Goal: Information Seeking & Learning: Check status

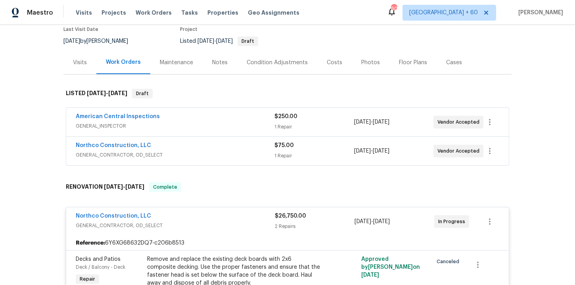
scroll to position [70, 0]
click at [245, 153] on span "GENERAL_CONTRACTOR, OD_SELECT" at bounding box center [175, 155] width 199 height 8
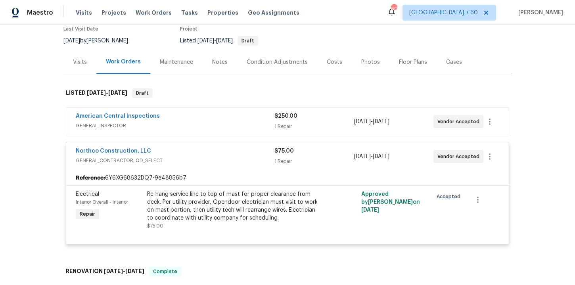
click at [239, 124] on span "GENERAL_INSPECTOR" at bounding box center [175, 126] width 199 height 8
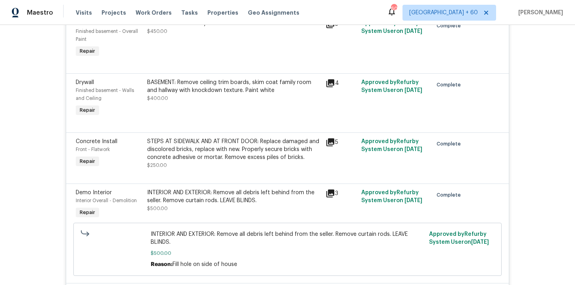
scroll to position [2055, 0]
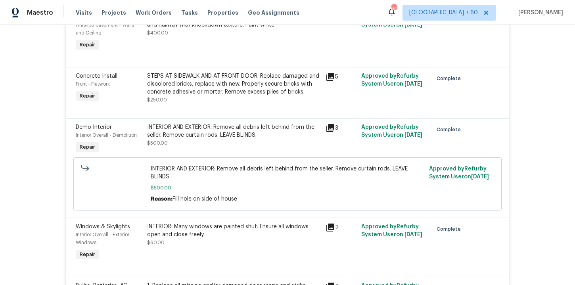
click at [261, 96] on div "STEPS AT SIDEWALK AND AT FRONT DOOR: Replace damaged and discolored bricks, rep…" at bounding box center [234, 84] width 174 height 24
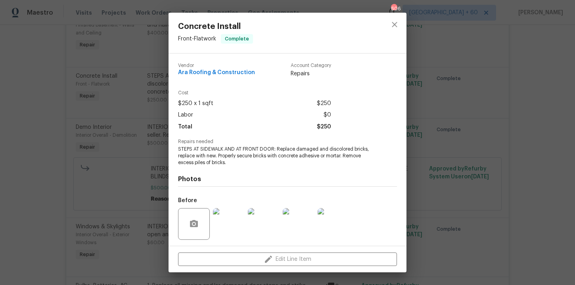
scroll to position [54, 0]
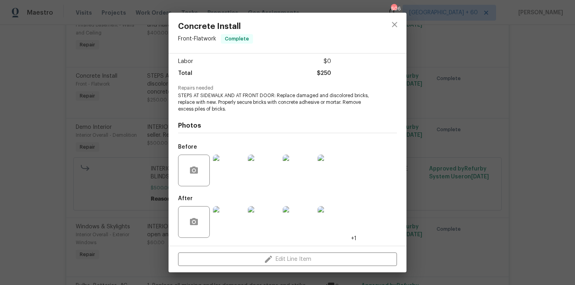
click at [229, 171] on img at bounding box center [229, 171] width 32 height 32
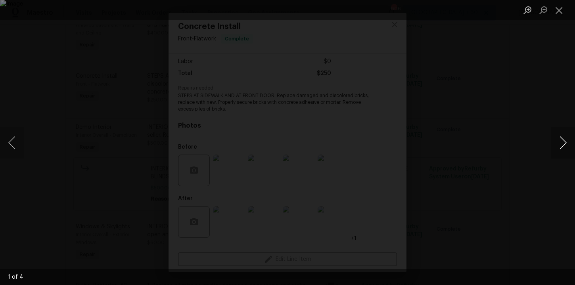
click at [563, 144] on button "Next image" at bounding box center [563, 143] width 24 height 32
click at [527, 97] on div "Lightbox" at bounding box center [287, 142] width 575 height 285
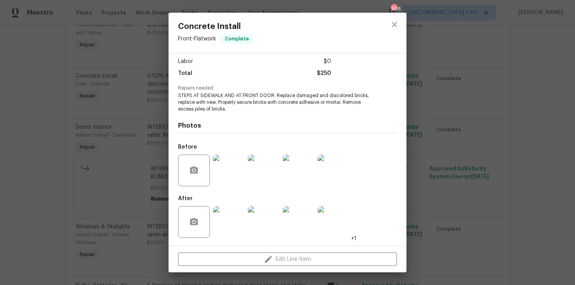
click at [527, 97] on div "Concrete Install Front - Flatwork Complete Vendor Ara Roofing & Construction Ac…" at bounding box center [287, 142] width 575 height 285
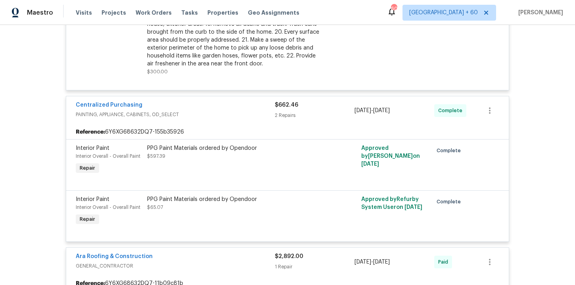
scroll to position [4104, 0]
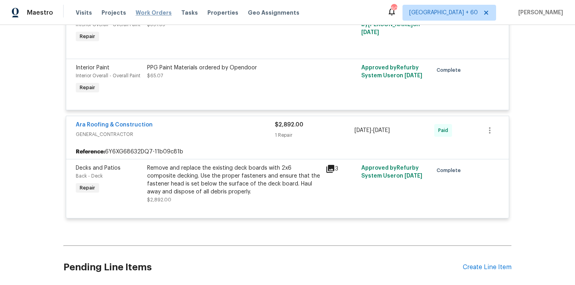
click at [152, 11] on span "Work Orders" at bounding box center [154, 13] width 36 height 8
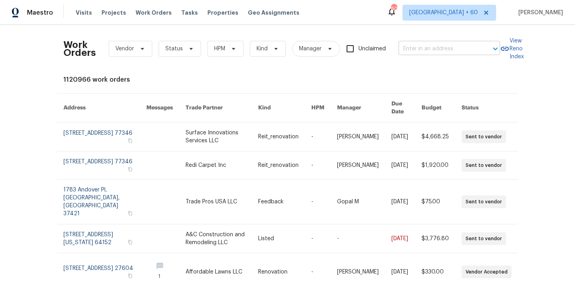
click at [422, 46] on input "text" at bounding box center [437, 49] width 79 height 12
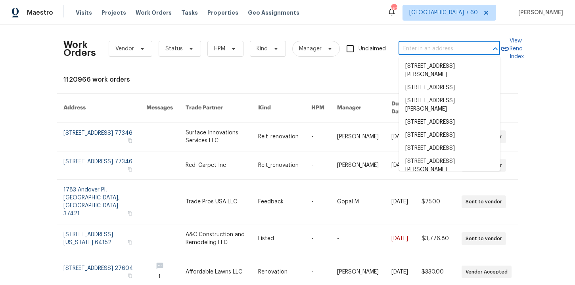
paste input "401 Blackberry Creek Dr Willow Spring, NC 27592"
type input "401 Blackberry Creek Dr Willow Spring, NC 27592"
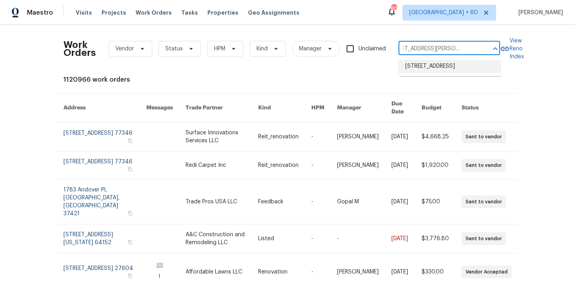
click at [439, 73] on li "401 Blackberry Creek Dr, Willow Spring, NC 27592" at bounding box center [449, 66] width 101 height 13
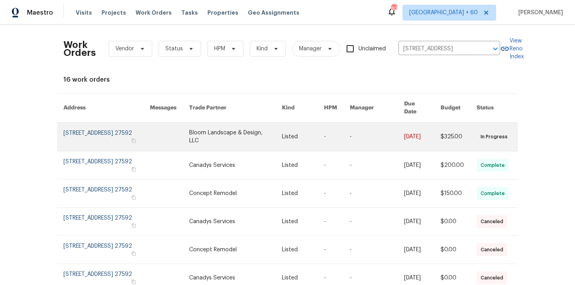
click at [96, 131] on link at bounding box center [106, 136] width 86 height 29
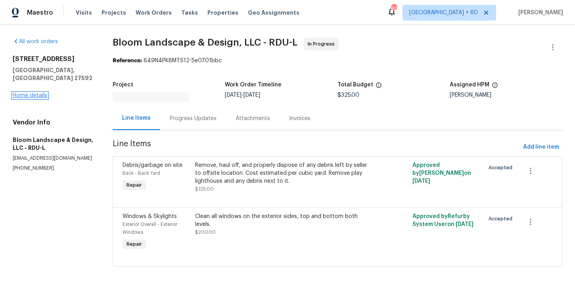
click at [37, 93] on link "Home details" at bounding box center [30, 96] width 34 height 6
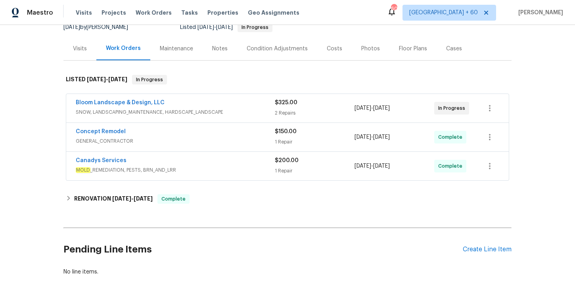
scroll to position [122, 0]
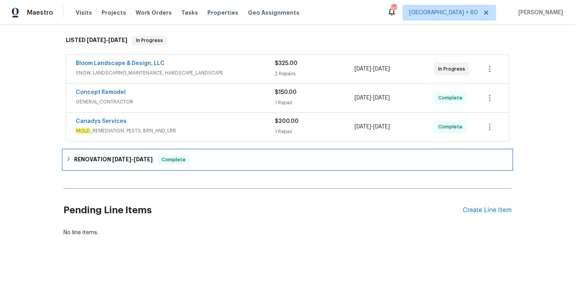
click at [237, 161] on div "RENOVATION 9/5/25 - 9/17/25 Complete" at bounding box center [287, 160] width 443 height 10
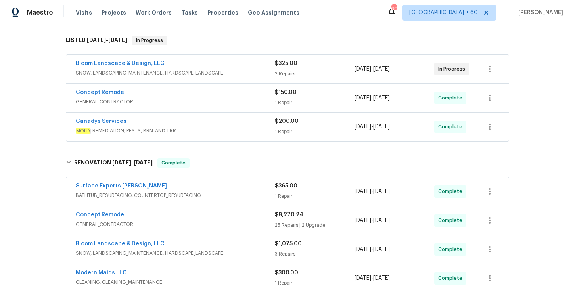
click at [224, 131] on span "MOLD _REMEDIATION, PESTS, BRN_AND_LRR" at bounding box center [175, 131] width 199 height 8
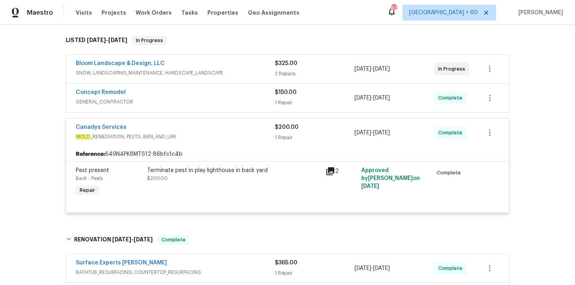
click at [218, 94] on div "Concept Remodel" at bounding box center [175, 93] width 199 height 10
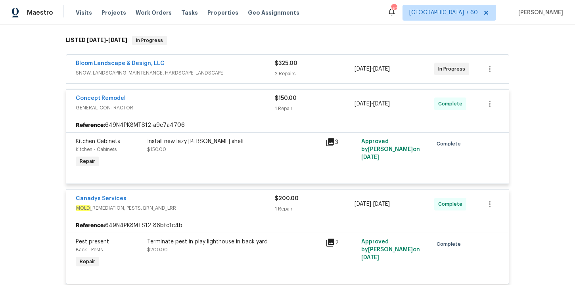
click at [231, 69] on span "SNOW, LANDSCAPING_MAINTENANCE, HARDSCAPE_LANDSCAPE" at bounding box center [175, 73] width 199 height 8
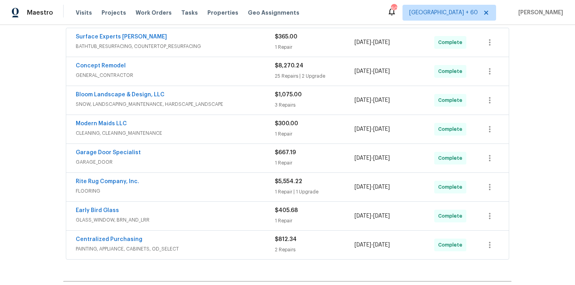
scroll to position [551, 0]
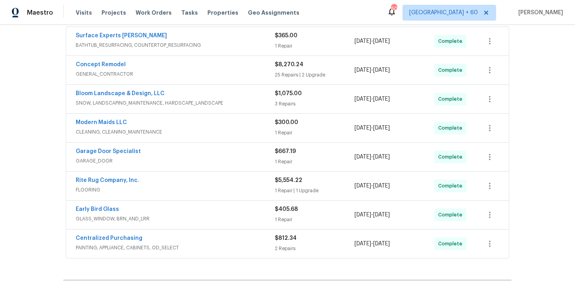
click at [221, 184] on div "Rite Rug Company, Inc." at bounding box center [175, 181] width 199 height 10
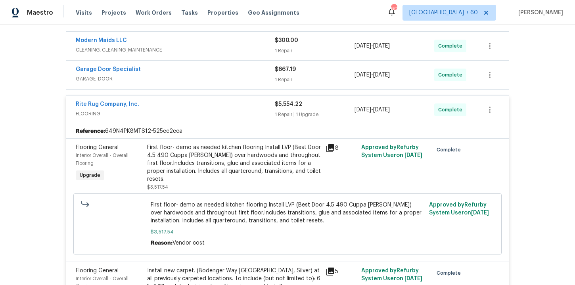
scroll to position [572, 0]
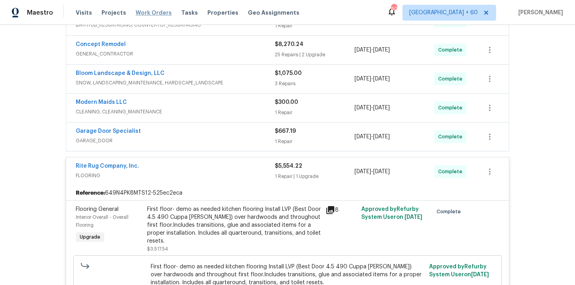
click at [147, 13] on span "Work Orders" at bounding box center [154, 13] width 36 height 8
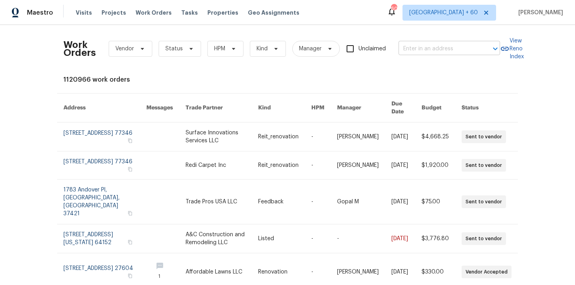
click at [419, 46] on input "text" at bounding box center [437, 49] width 79 height 12
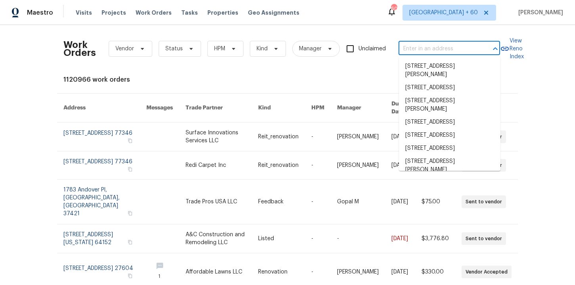
paste input "4131 Burton Dr Stow, OH 44224"
type input "4131 Burton Dr Stow, OH 44224"
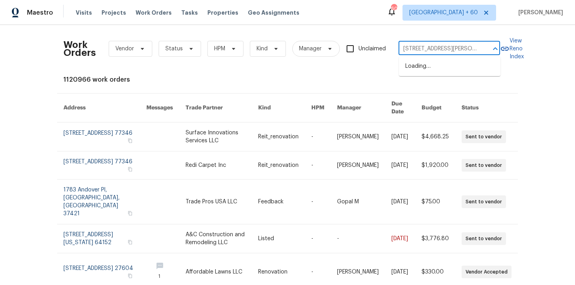
scroll to position [0, 6]
click at [422, 64] on li "4131 Burton Dr, Stow, OH 44224" at bounding box center [449, 70] width 101 height 21
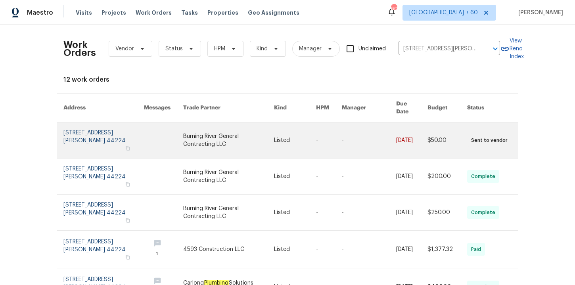
click at [93, 127] on link at bounding box center [103, 140] width 80 height 36
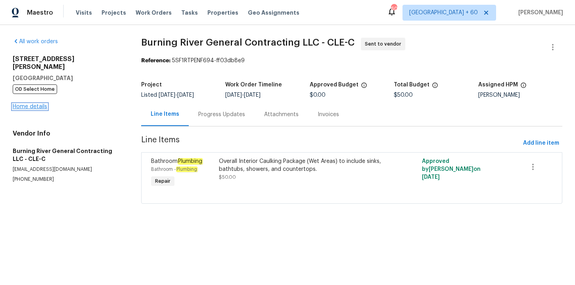
click at [29, 104] on link "Home details" at bounding box center [30, 107] width 34 height 6
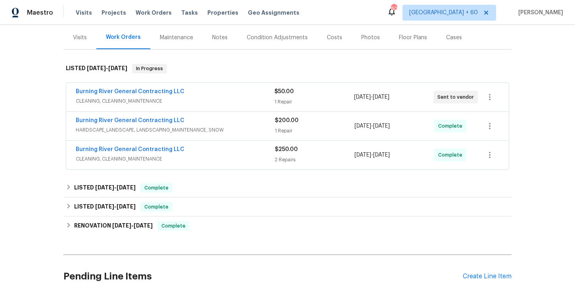
scroll to position [95, 0]
click at [205, 154] on div "Burning River General Contracting LLC" at bounding box center [175, 150] width 199 height 10
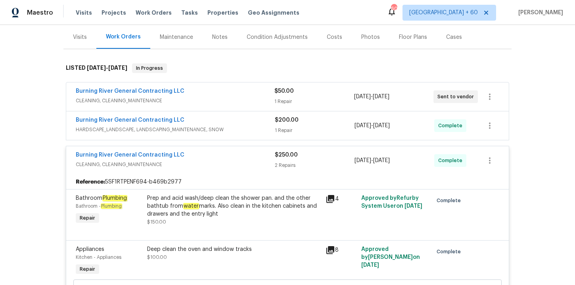
click at [208, 126] on span "HARDSCAPE_LANDSCAPE, LANDSCAPING_MAINTENANCE, SNOW" at bounding box center [175, 130] width 199 height 8
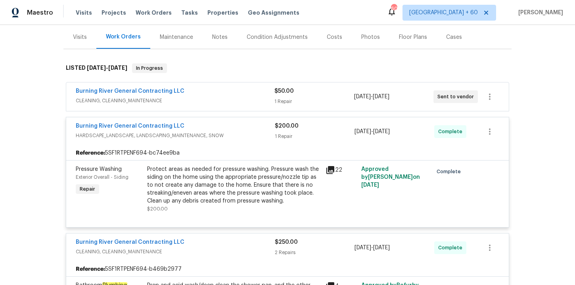
click at [231, 94] on div "Burning River General Contracting LLC" at bounding box center [175, 92] width 199 height 10
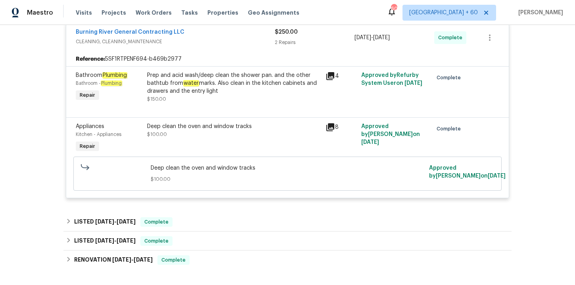
scroll to position [471, 0]
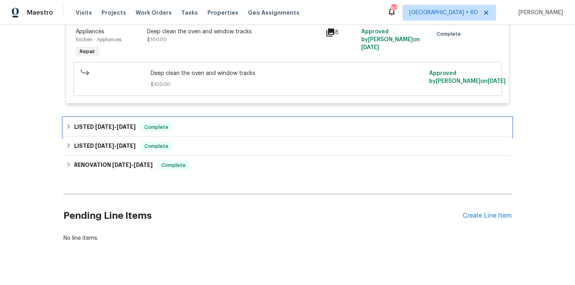
click at [224, 122] on div "LISTED 8/22/25 - 8/26/25 Complete" at bounding box center [287, 127] width 448 height 19
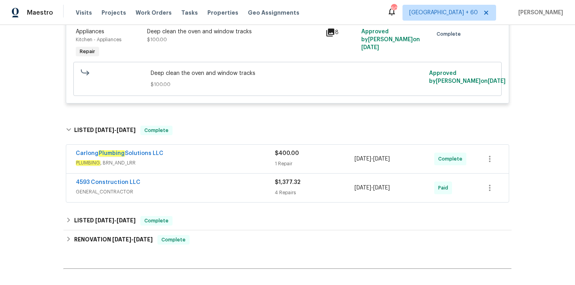
click at [229, 185] on div "4593 Construction LLC" at bounding box center [175, 183] width 199 height 10
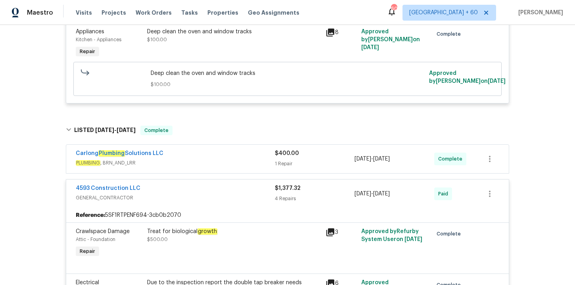
click at [220, 157] on div "Carlong Plumbing Solutions LLC" at bounding box center [175, 154] width 199 height 10
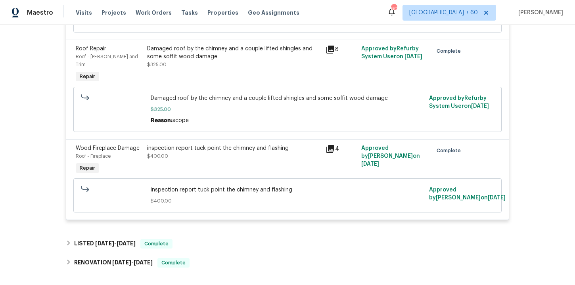
scroll to position [1002, 0]
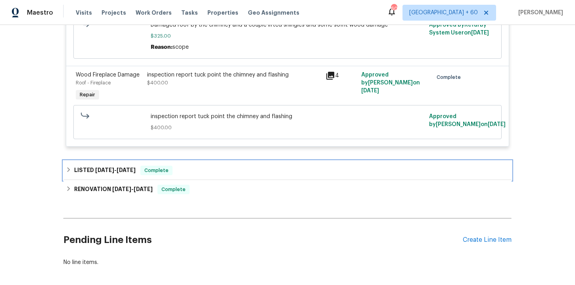
click at [218, 166] on div "LISTED 6/18/25 - 6/19/25 Complete" at bounding box center [287, 171] width 443 height 10
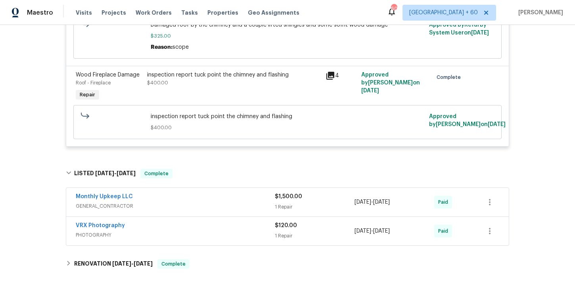
click at [216, 196] on div "Monthly Upkeep LLC" at bounding box center [175, 198] width 199 height 10
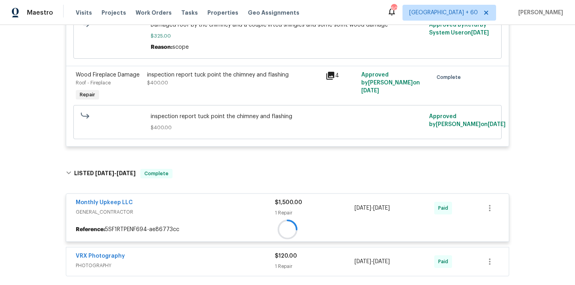
scroll to position [1112, 0]
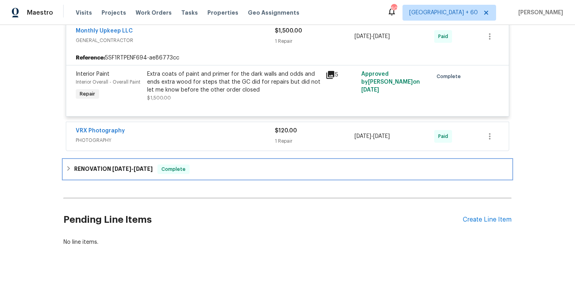
click at [210, 170] on div "RENOVATION 6/2/25 - 6/15/25 Complete" at bounding box center [287, 169] width 448 height 19
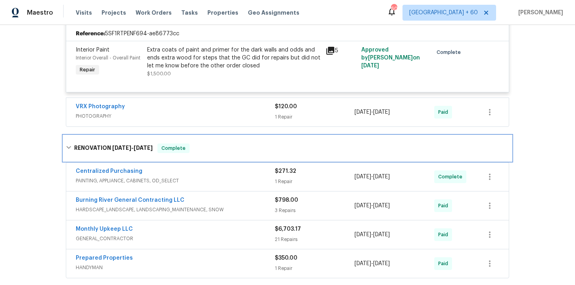
scroll to position [1237, 0]
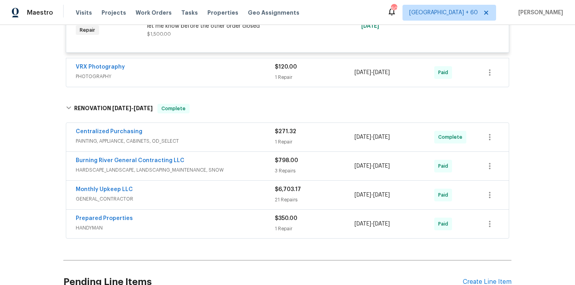
click at [215, 218] on div "Prepared Properties" at bounding box center [175, 219] width 199 height 10
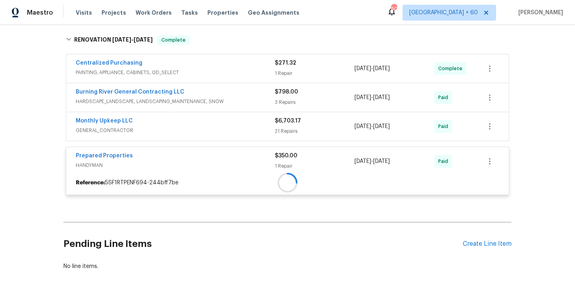
scroll to position [1315, 0]
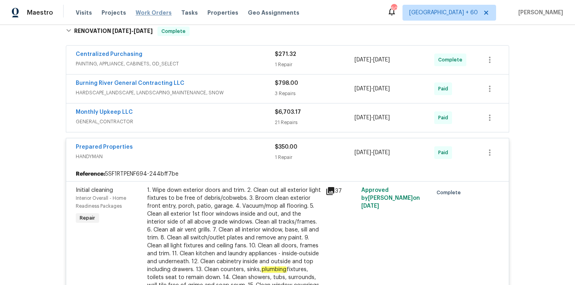
click at [155, 12] on span "Work Orders" at bounding box center [154, 13] width 36 height 8
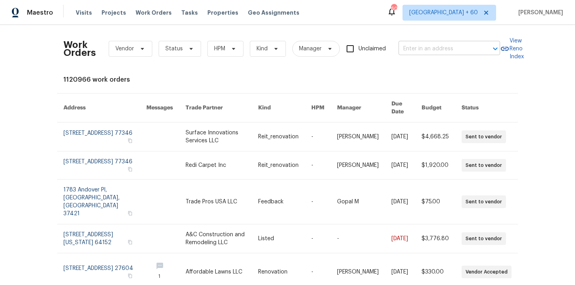
click at [416, 48] on input "text" at bounding box center [437, 49] width 79 height 12
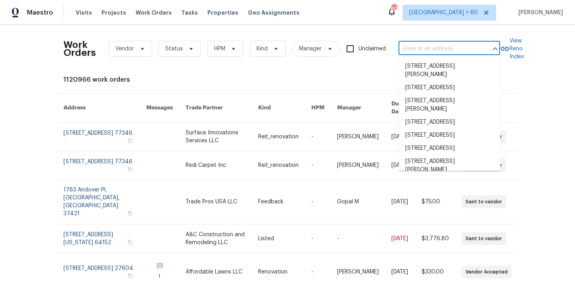
paste input "1209 Sylvan Dr Garland, TX 75040"
type input "1209 Sylvan Dr Garland, TX 75040"
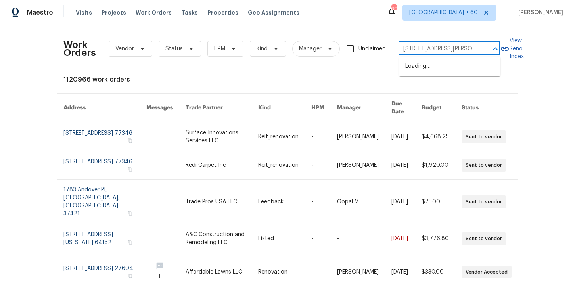
scroll to position [0, 14]
click at [425, 64] on li "1209 Sylvan Dr, Garland, TX 75040" at bounding box center [449, 66] width 101 height 13
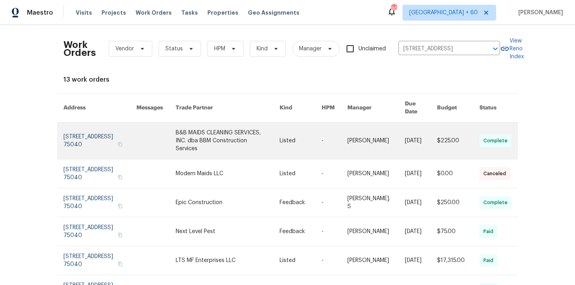
click at [109, 128] on link at bounding box center [99, 140] width 73 height 36
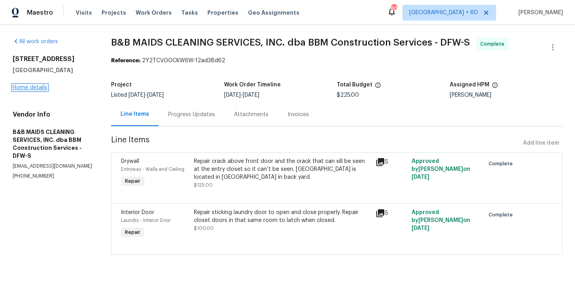
click at [37, 87] on link "Home details" at bounding box center [30, 88] width 34 height 6
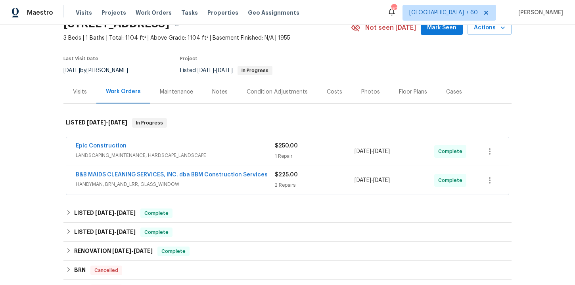
scroll to position [97, 0]
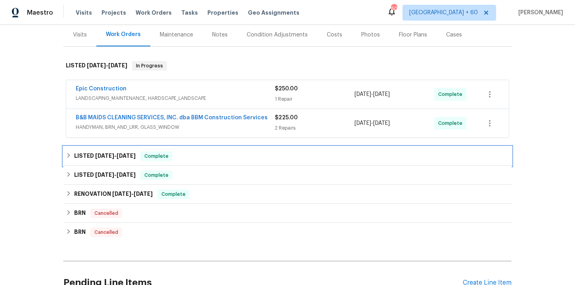
click at [218, 157] on div "LISTED 7/31/25 - 8/26/25 Complete" at bounding box center [287, 156] width 443 height 10
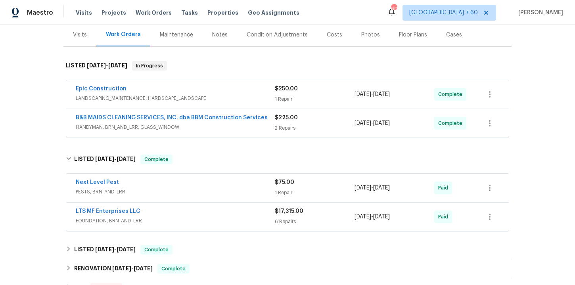
click at [218, 213] on div "LTS MF Enterprises LLC" at bounding box center [175, 212] width 199 height 10
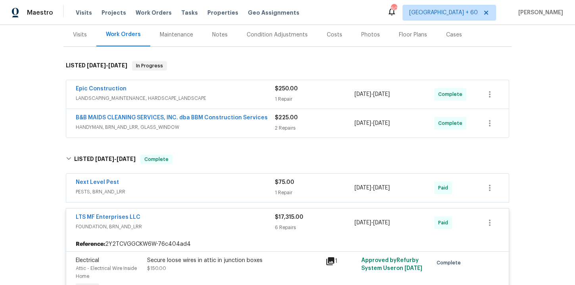
click at [206, 185] on div "Next Level Pest" at bounding box center [175, 183] width 199 height 10
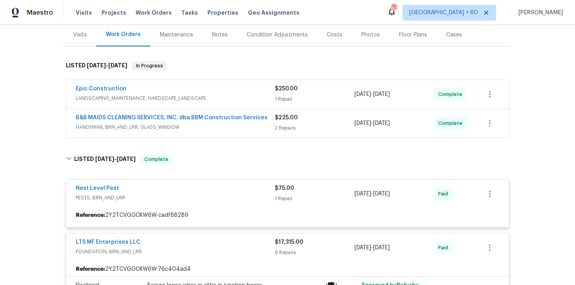
click at [225, 128] on span "HANDYMAN, BRN_AND_LRR, GLASS_WINDOW" at bounding box center [175, 127] width 199 height 8
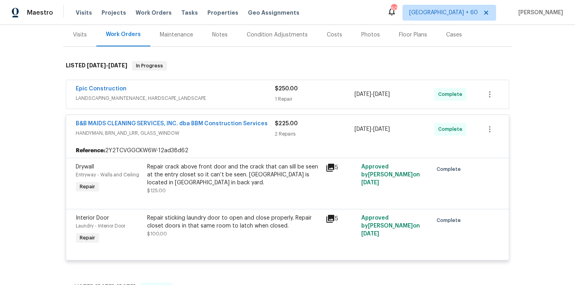
click at [221, 97] on span "LANDSCAPING_MAINTENANCE, HARDSCAPE_LANDSCAPE" at bounding box center [175, 98] width 199 height 8
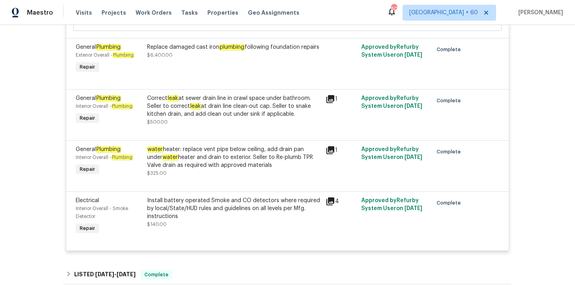
scroll to position [832, 0]
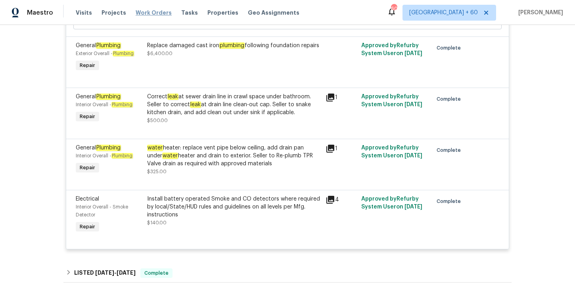
click at [153, 12] on span "Work Orders" at bounding box center [154, 13] width 36 height 8
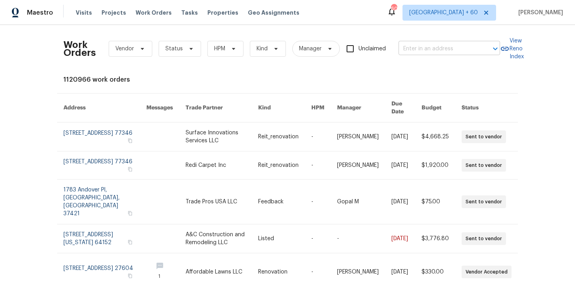
click at [405, 47] on input "text" at bounding box center [437, 49] width 79 height 12
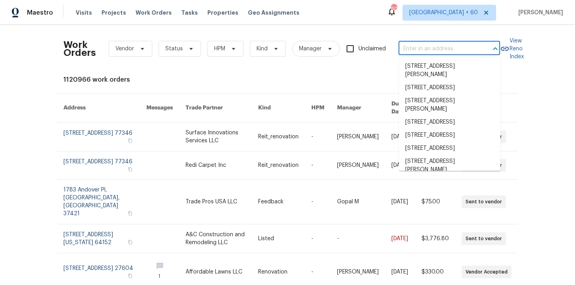
paste input "2042 Lake Trail Dr Heartland, TX 75126"
type input "2042 Lake Trail Dr Heartland, TX 75126"
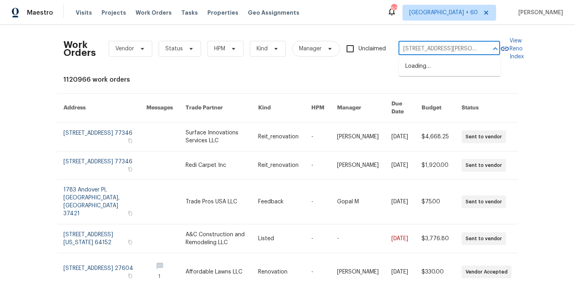
scroll to position [0, 25]
click at [431, 67] on li "2042 Lake Trail Dr, Heartland, TX 75126" at bounding box center [449, 66] width 101 height 13
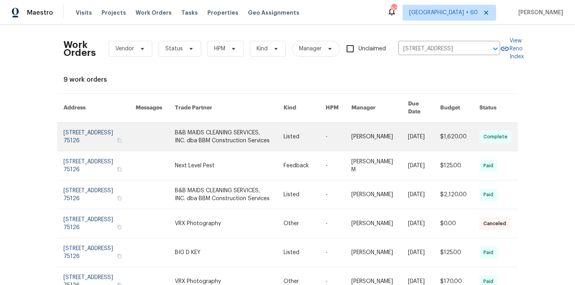
click at [99, 132] on link at bounding box center [99, 136] width 72 height 29
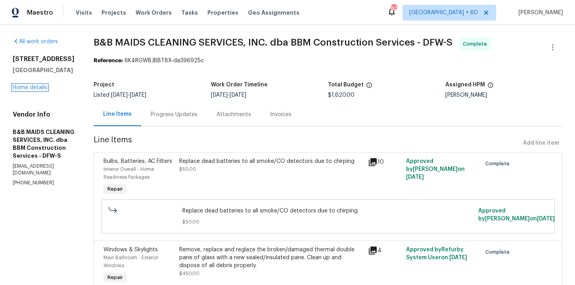
click at [36, 88] on link "Home details" at bounding box center [30, 88] width 34 height 6
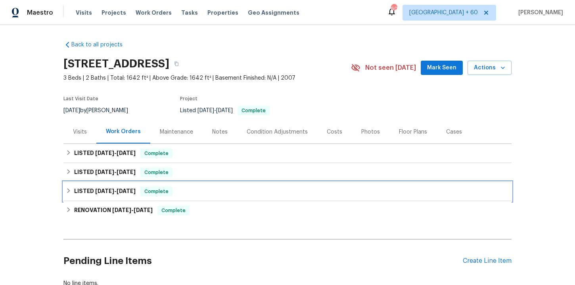
click at [196, 189] on div "LISTED 2/5/25 - 6/12/25 Complete" at bounding box center [287, 192] width 443 height 10
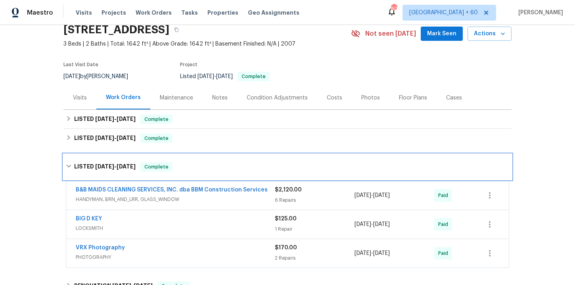
scroll to position [87, 0]
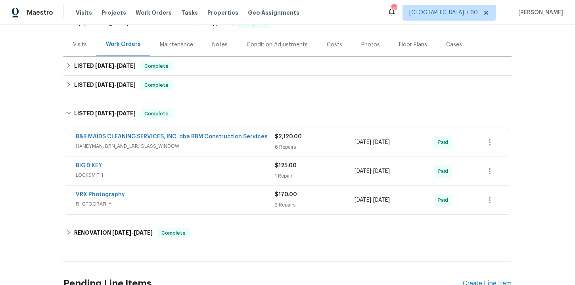
click at [218, 176] on span "LOCKSMITH" at bounding box center [175, 175] width 199 height 8
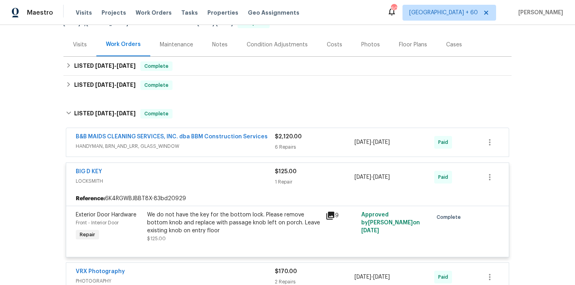
click at [212, 149] on span "HANDYMAN, BRN_AND_LRR, GLASS_WINDOW" at bounding box center [175, 146] width 199 height 8
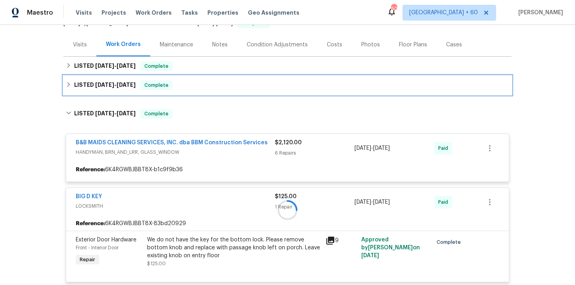
click at [199, 86] on div "LISTED 7/24/25 - 7/28/25 Complete" at bounding box center [287, 85] width 443 height 10
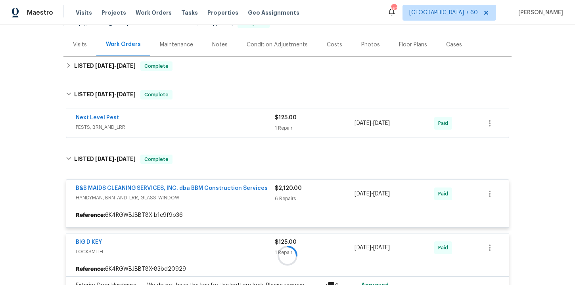
click at [206, 122] on div "Next Level Pest" at bounding box center [175, 119] width 199 height 10
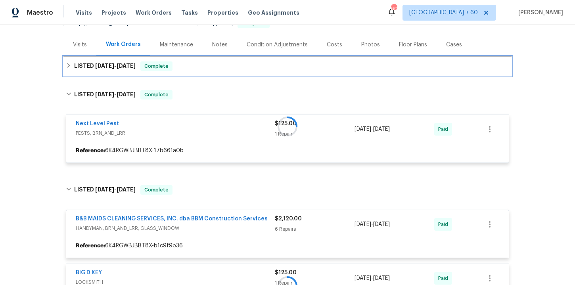
click at [197, 67] on div "LISTED 9/15/25 - 9/19/25 Complete" at bounding box center [287, 66] width 443 height 10
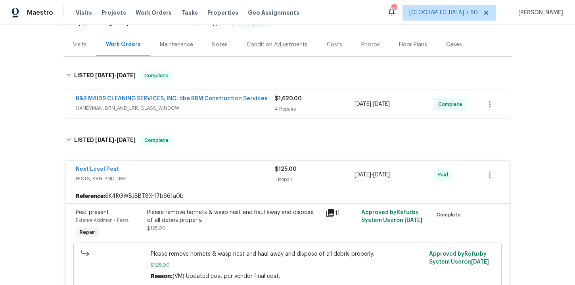
click at [205, 103] on div "B&B MAIDS CLEANING SERVICES, INC. dba BBM Construction Services" at bounding box center [175, 100] width 199 height 10
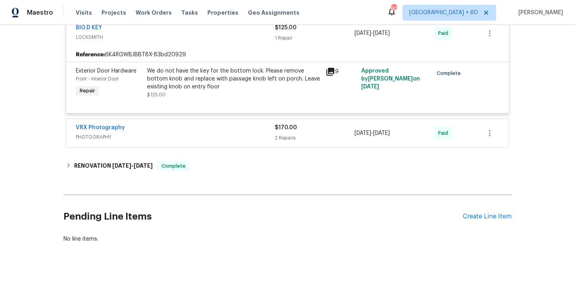
scroll to position [1393, 0]
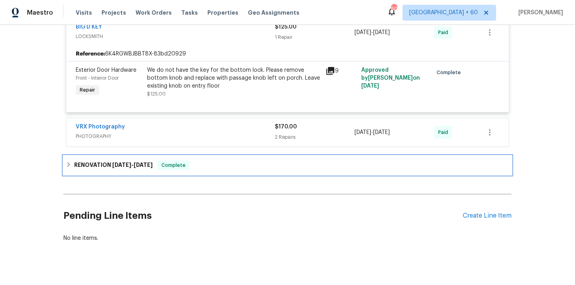
click at [214, 168] on div "RENOVATION 1/23/25 - 2/10/25 Complete" at bounding box center [287, 166] width 443 height 10
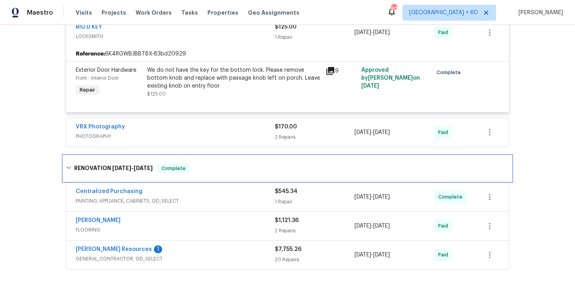
scroll to position [1439, 0]
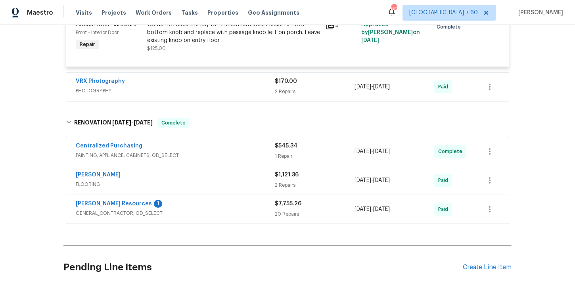
click at [219, 184] on span "FLOORING" at bounding box center [175, 184] width 199 height 8
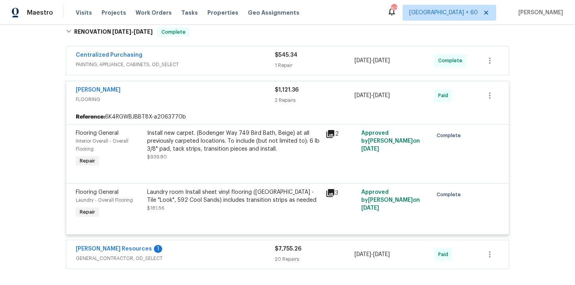
scroll to position [1530, 0]
click at [153, 12] on span "Work Orders" at bounding box center [154, 13] width 36 height 8
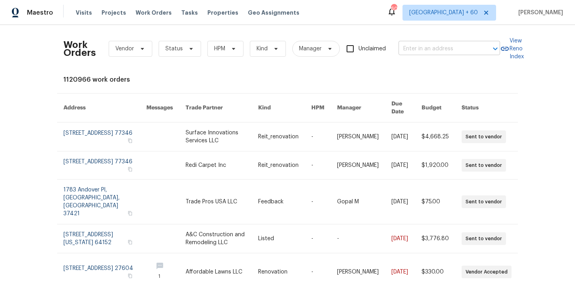
click at [418, 50] on input "text" at bounding box center [437, 49] width 79 height 12
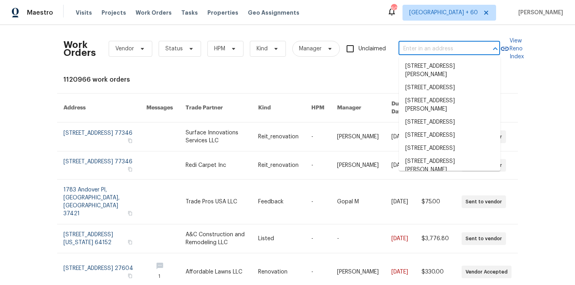
paste input "25802 Sandy Lodge Rd, Menifee, CA 92586"
type input "25802 Sandy Lodge Rd, Menifee, CA 92586"
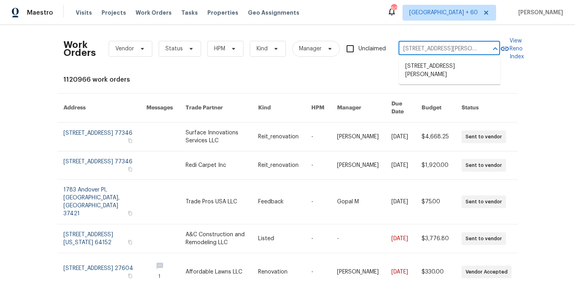
scroll to position [0, 38]
click at [426, 67] on li "25802 Sandy Lodge Rd, Menifee, CA 92586" at bounding box center [449, 70] width 101 height 21
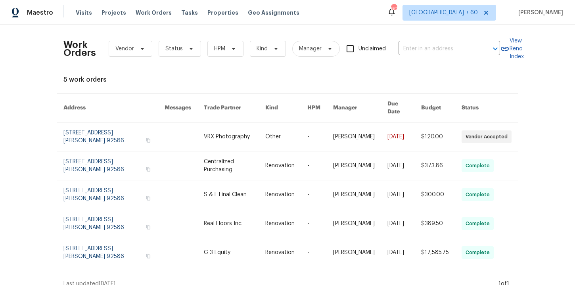
type input "25802 Sandy Lodge Rd, Menifee, CA 92586"
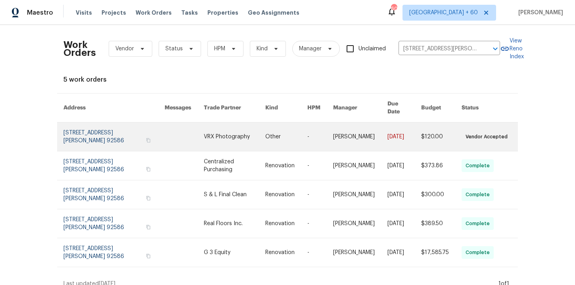
click at [93, 130] on link at bounding box center [113, 136] width 101 height 29
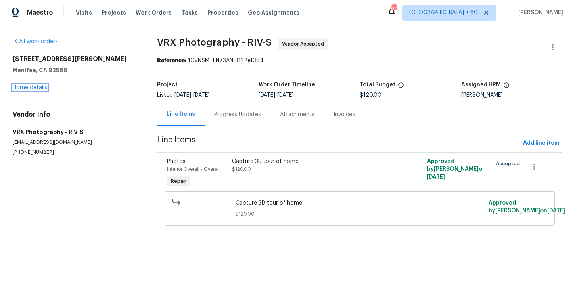
click at [36, 88] on link "Home details" at bounding box center [30, 88] width 34 height 6
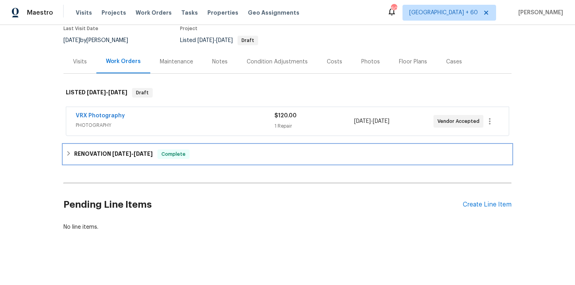
click at [235, 163] on div "RENOVATION 9/9/25 - 9/18/25 Complete" at bounding box center [287, 154] width 448 height 19
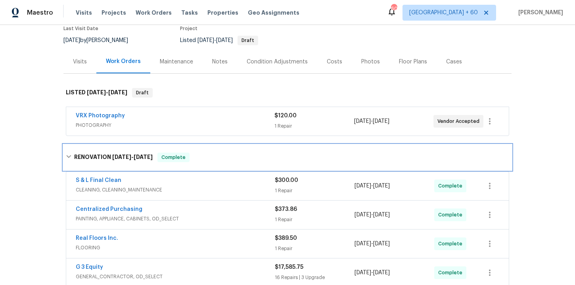
scroll to position [122, 0]
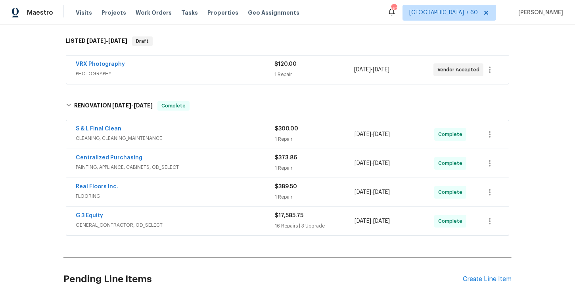
click at [242, 231] on div "G 3 Equity GENERAL_CONTRACTOR, OD_SELECT $17,585.75 16 Repairs | 3 Upgrade 9/10…" at bounding box center [287, 221] width 442 height 29
click at [235, 222] on span "GENERAL_CONTRACTOR, OD_SELECT" at bounding box center [175, 225] width 199 height 8
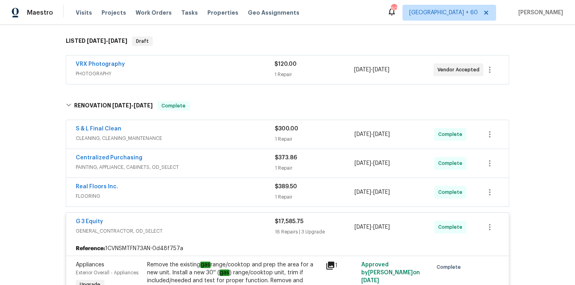
click at [213, 191] on div "Real Floors Inc." at bounding box center [175, 188] width 199 height 10
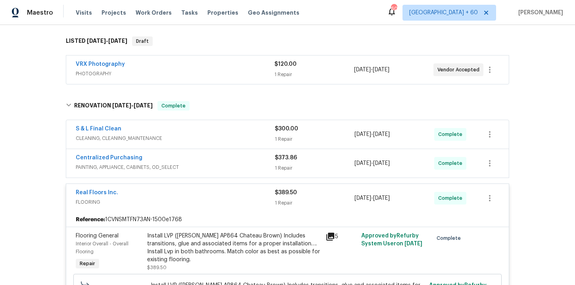
click at [218, 156] on div "Centralized Purchasing" at bounding box center [175, 159] width 199 height 10
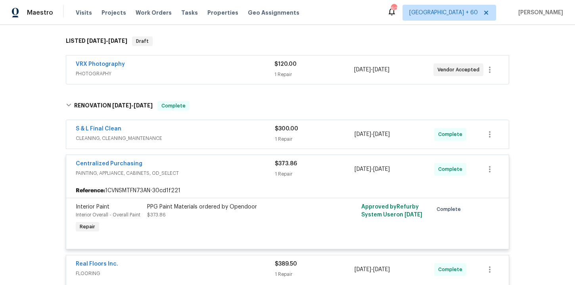
click at [217, 136] on span "CLEANING, CLEANING_MAINTENANCE" at bounding box center [175, 138] width 199 height 8
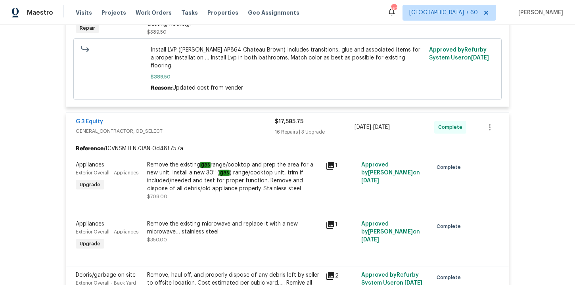
scroll to position [657, 0]
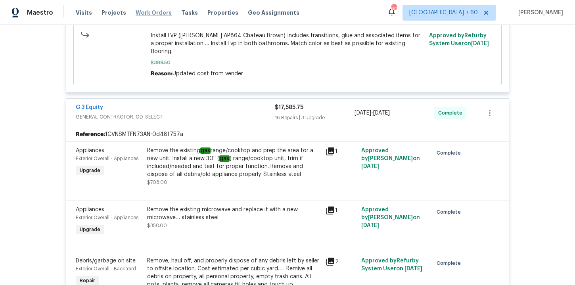
click at [153, 10] on span "Work Orders" at bounding box center [154, 13] width 36 height 8
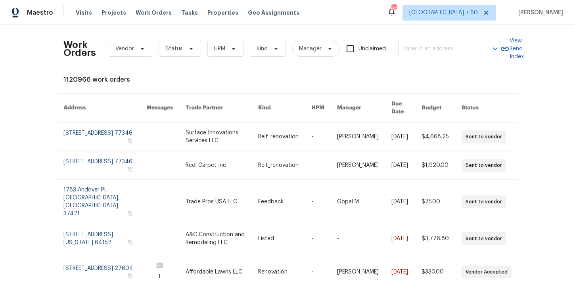
click at [414, 51] on input "text" at bounding box center [437, 49] width 79 height 12
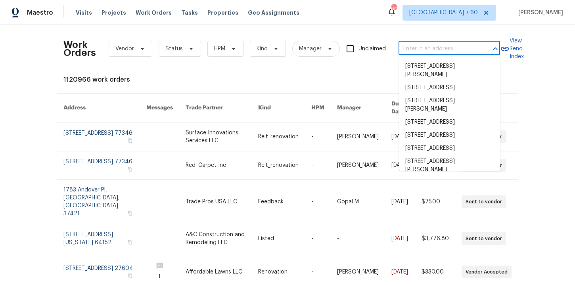
paste input "270 N 500 E Spanish Fork, UT 84660"
type input "270 N 500 E Spanish Fork, UT 84660"
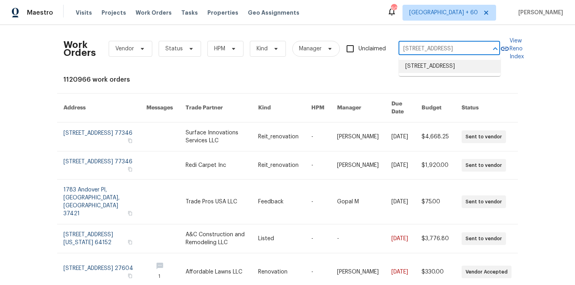
click at [426, 73] on li "[STREET_ADDRESS]" at bounding box center [449, 66] width 101 height 13
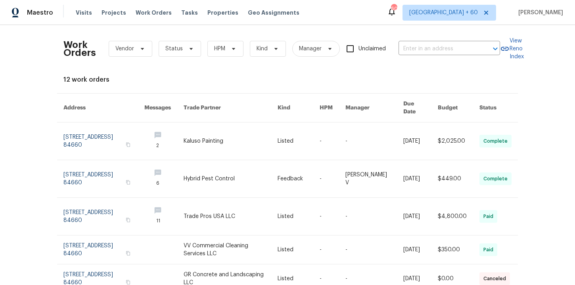
type input "[STREET_ADDRESS]"
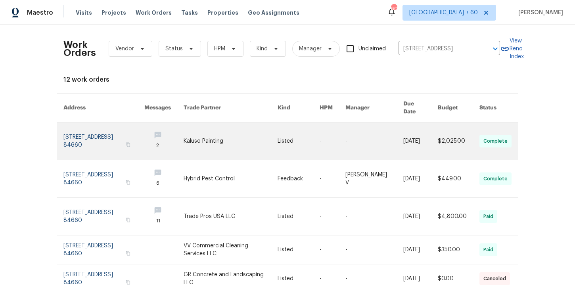
click at [81, 130] on link at bounding box center [103, 140] width 81 height 37
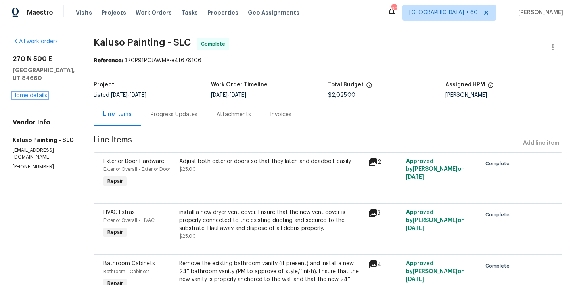
click at [38, 97] on link "Home details" at bounding box center [30, 96] width 34 height 6
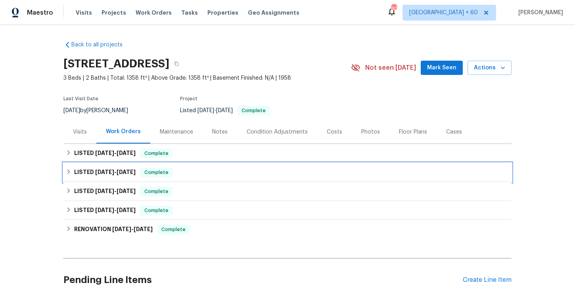
click at [198, 172] on div "LISTED 7/10/25 - 7/15/25 Complete" at bounding box center [287, 173] width 443 height 10
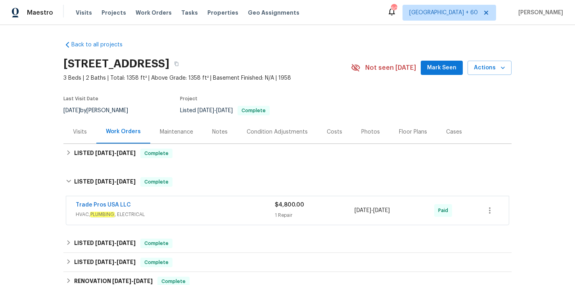
click at [206, 214] on span "HVAC, PLUMBING , ELECTRICAL" at bounding box center [175, 214] width 199 height 8
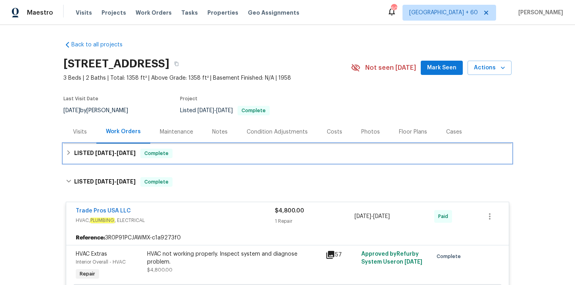
click at [198, 153] on div "LISTED 9/4/25 - 9/12/25 Complete" at bounding box center [287, 154] width 443 height 10
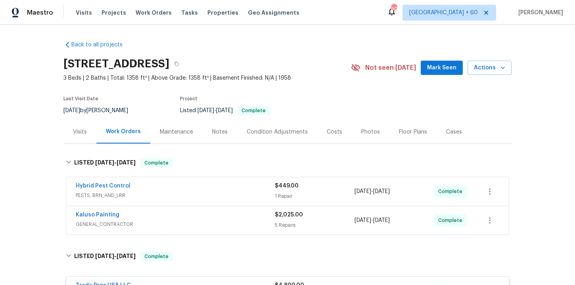
click at [211, 218] on div "Kaluso Painting" at bounding box center [175, 216] width 199 height 10
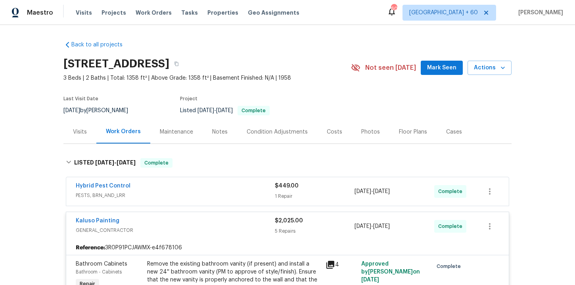
click at [204, 191] on div "Hybrid Pest Control" at bounding box center [175, 187] width 199 height 10
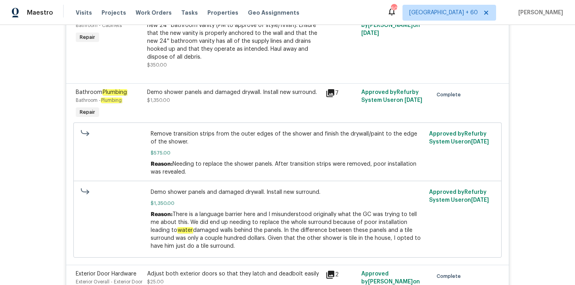
scroll to position [436, 0]
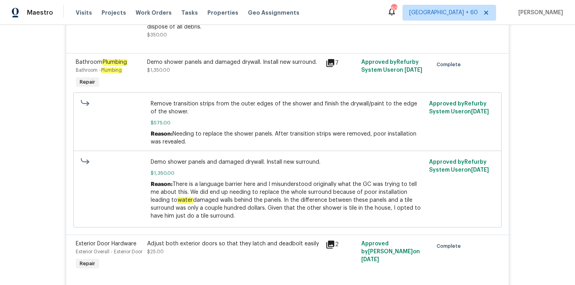
click at [253, 71] on div "Demo shower panels and damaged drywall. Install new surround. $1,350.00" at bounding box center [234, 66] width 174 height 16
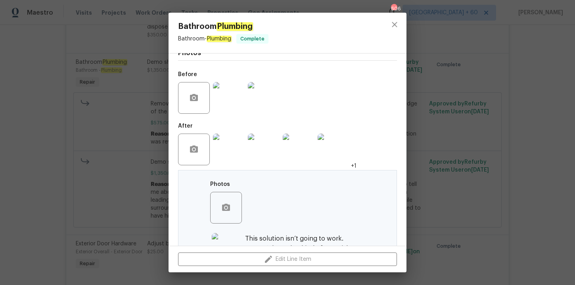
scroll to position [147, 0]
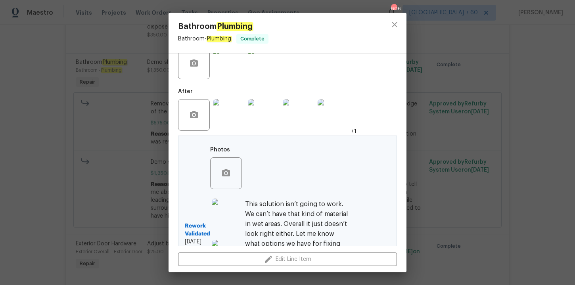
click at [232, 61] on img at bounding box center [229, 64] width 32 height 32
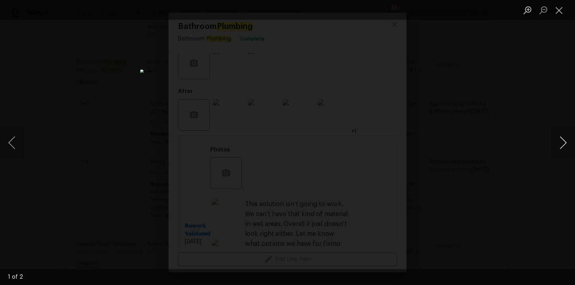
click at [558, 141] on button "Next image" at bounding box center [563, 143] width 24 height 32
click at [562, 11] on button "Close lightbox" at bounding box center [559, 10] width 16 height 14
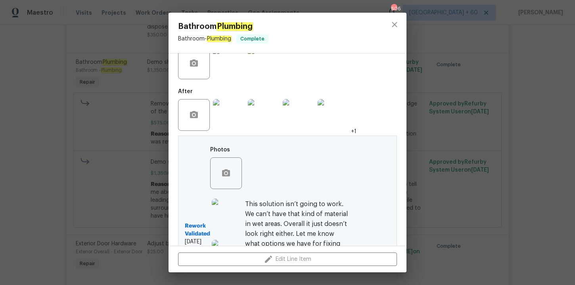
click at [107, 65] on div "Bathroom Plumbing Bathroom - Plumbing Complete Vendor Kaluso Painting Account C…" at bounding box center [287, 142] width 575 height 285
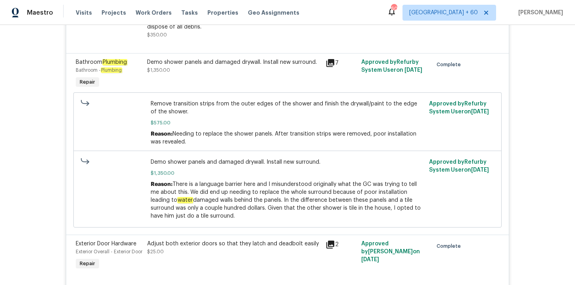
click at [239, 73] on div "Demo shower panels and damaged drywall. Install new surround. $1,350.00" at bounding box center [234, 66] width 174 height 16
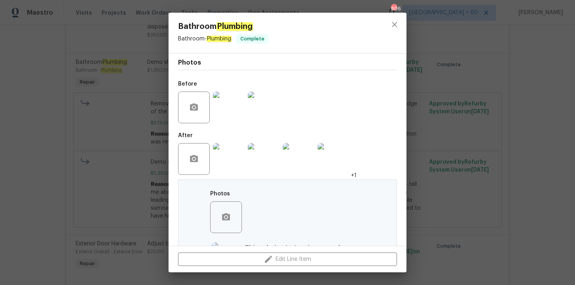
scroll to position [195, 0]
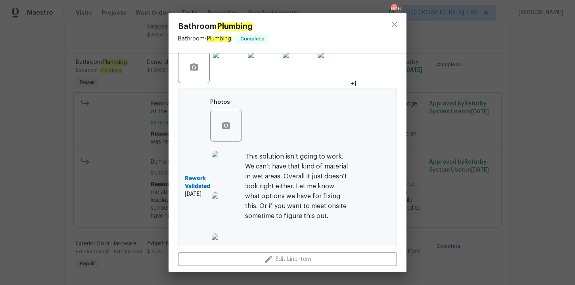
click at [231, 72] on img at bounding box center [229, 68] width 32 height 32
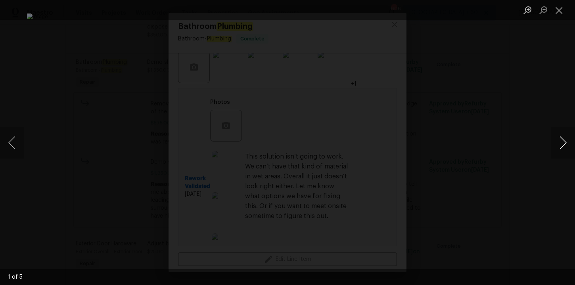
click at [562, 143] on button "Next image" at bounding box center [563, 143] width 24 height 32
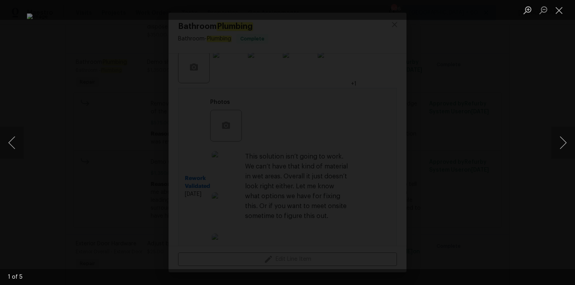
click at [537, 129] on div "Lightbox" at bounding box center [287, 142] width 575 height 285
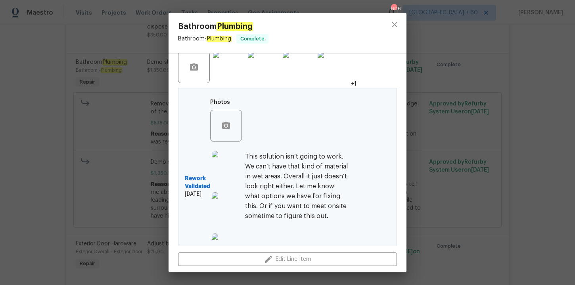
scroll to position [237, 0]
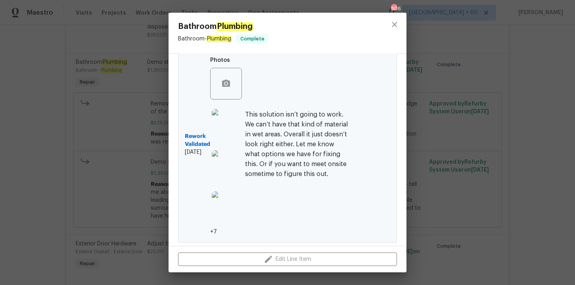
click at [77, 156] on div "Bathroom Plumbing Bathroom - Plumbing Complete Vendor Kaluso Painting Account C…" at bounding box center [287, 142] width 575 height 285
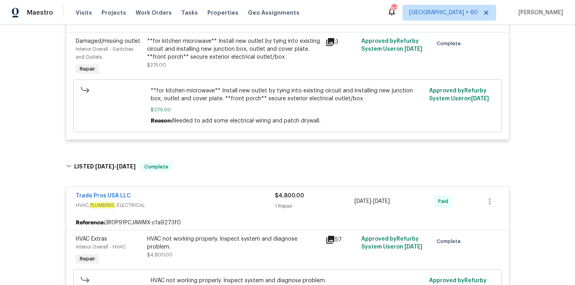
scroll to position [740, 0]
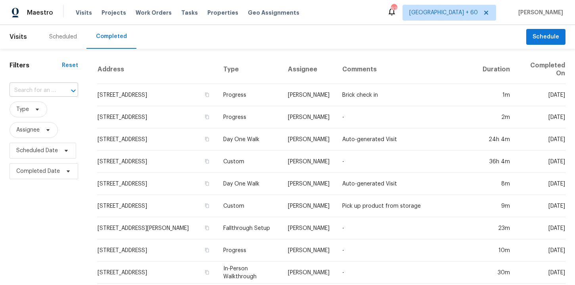
click at [46, 96] on input "text" at bounding box center [33, 90] width 46 height 12
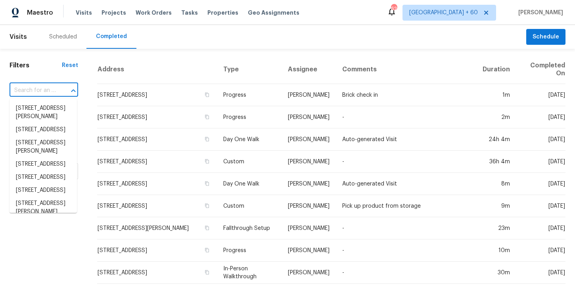
paste input "[STREET_ADDRESS]"
type input "[STREET_ADDRESS]"
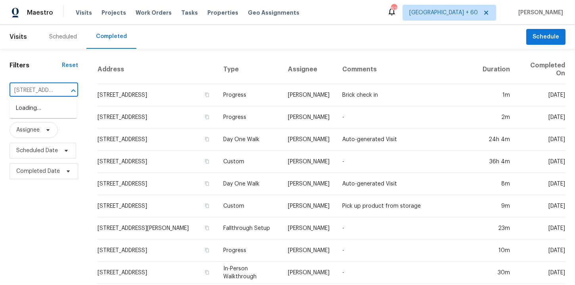
scroll to position [0, 61]
click at [53, 114] on li "[STREET_ADDRESS]" at bounding box center [43, 108] width 67 height 13
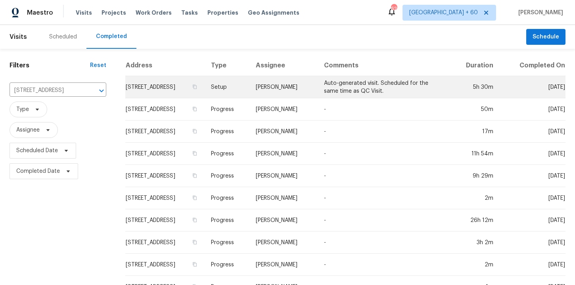
click at [249, 89] on td "Setup" at bounding box center [227, 87] width 45 height 22
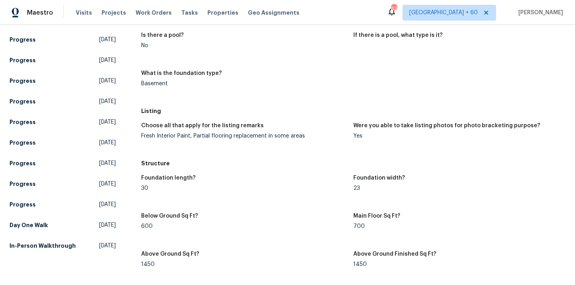
scroll to position [583, 0]
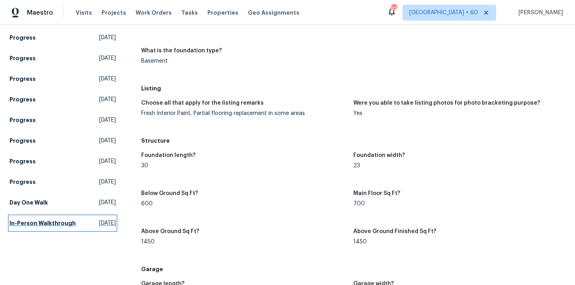
click at [36, 225] on h5 "In-Person Walkthrough" at bounding box center [43, 223] width 66 height 8
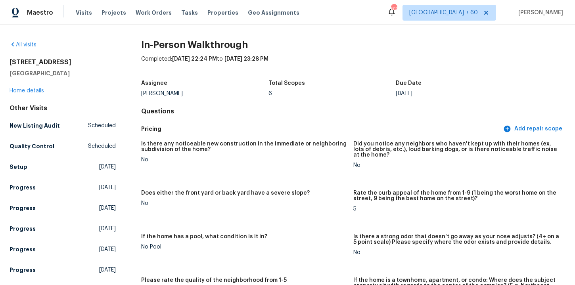
scroll to position [1529, 0]
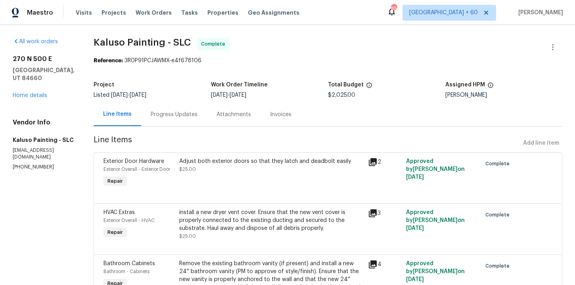
click at [170, 114] on div "Progress Updates" at bounding box center [174, 115] width 47 height 8
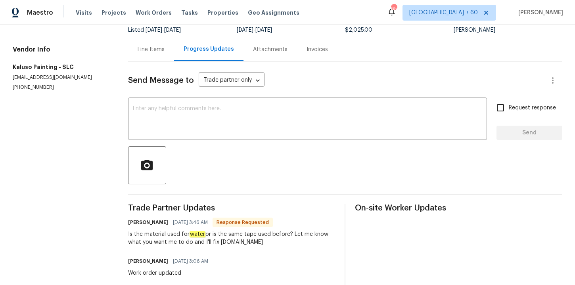
scroll to position [126, 0]
